Goal: Information Seeking & Learning: Find specific fact

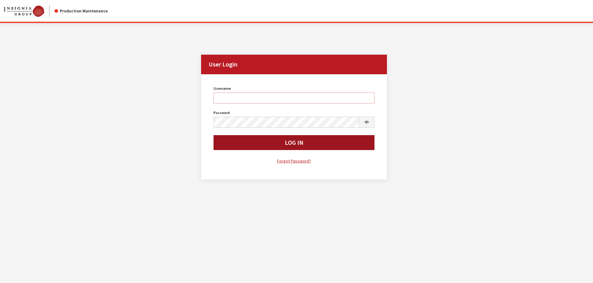
type input "cdorton"
click at [284, 142] on button "Log In" at bounding box center [293, 142] width 161 height 15
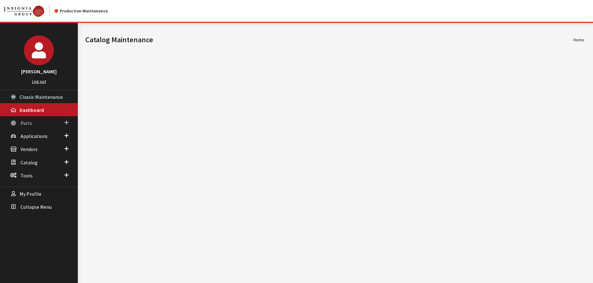
click at [35, 123] on link "Parts" at bounding box center [39, 122] width 78 height 13
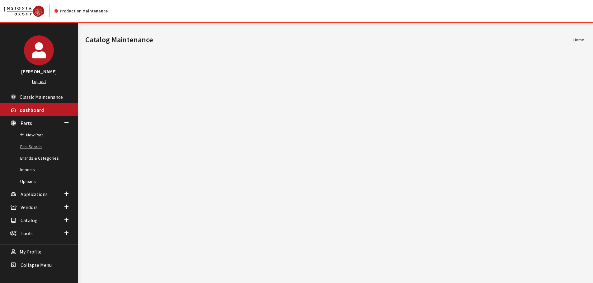
click at [31, 150] on link "Part Search" at bounding box center [39, 147] width 78 height 12
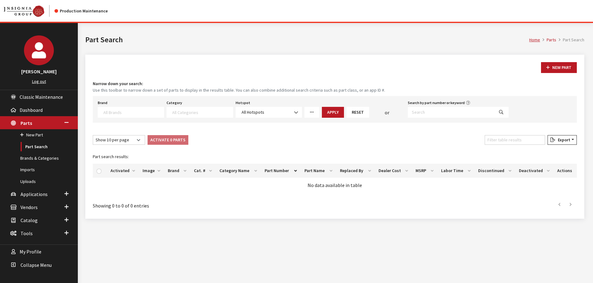
select select
click at [439, 107] on input "Search by part number or keyword" at bounding box center [451, 112] width 86 height 11
type input "im"
select select
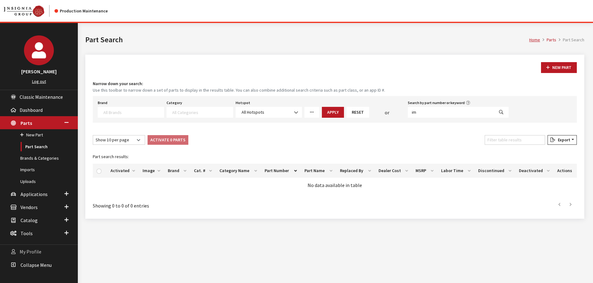
select select
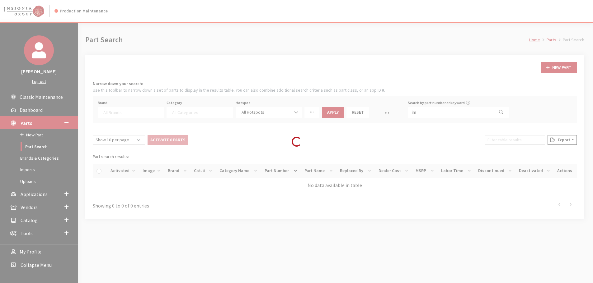
click at [410, 112] on div "Loading..." at bounding box center [296, 141] width 593 height 283
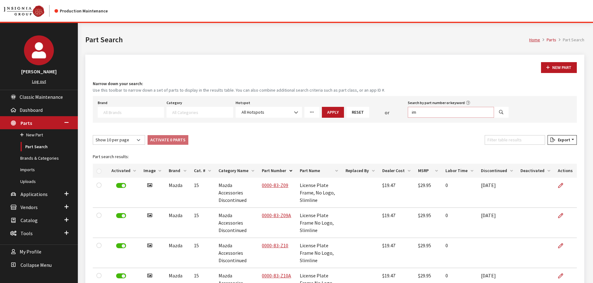
click at [412, 114] on input "im" at bounding box center [451, 112] width 86 height 11
type input "811010im"
select select
